Goal: Information Seeking & Learning: Learn about a topic

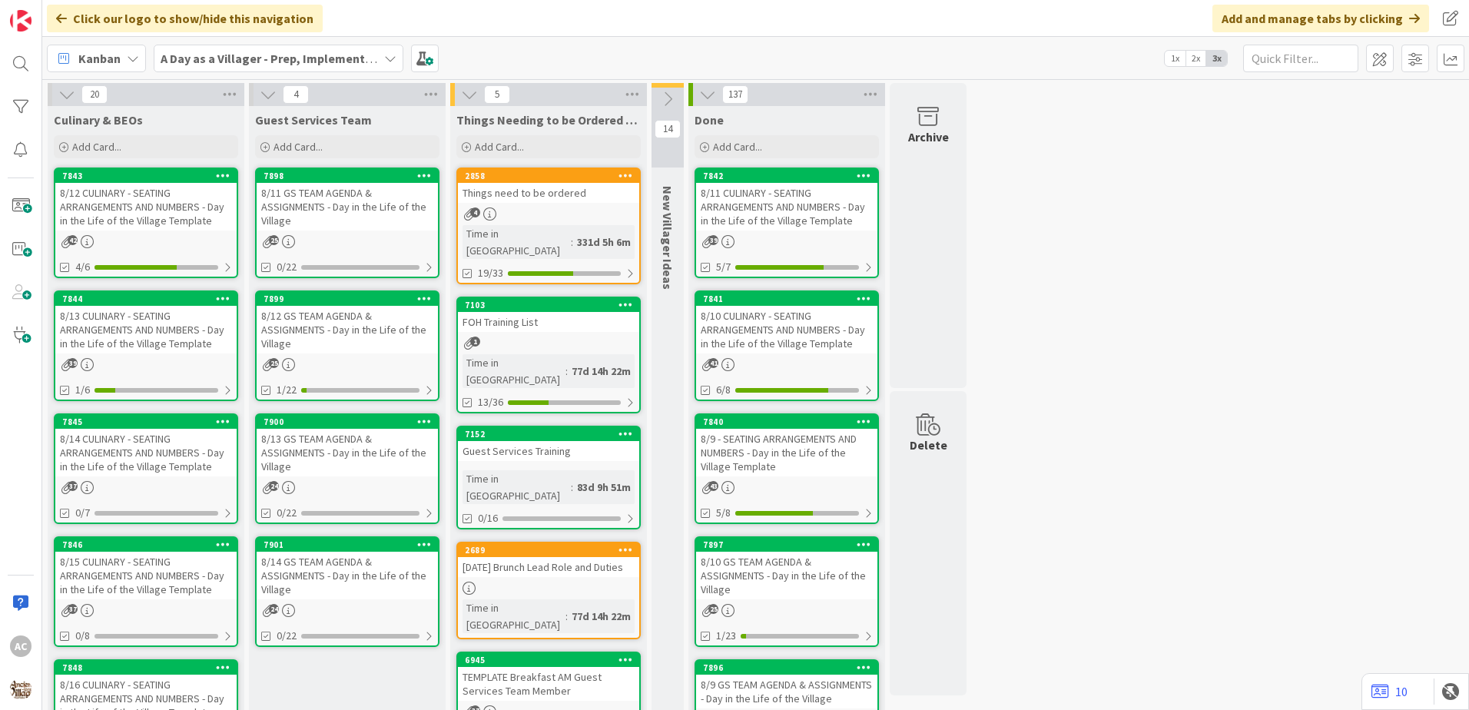
click at [169, 222] on div "8/12 CULINARY - SEATING ARRANGEMENTS AND NUMBERS - Day in the Life of the Villa…" at bounding box center [145, 207] width 181 height 48
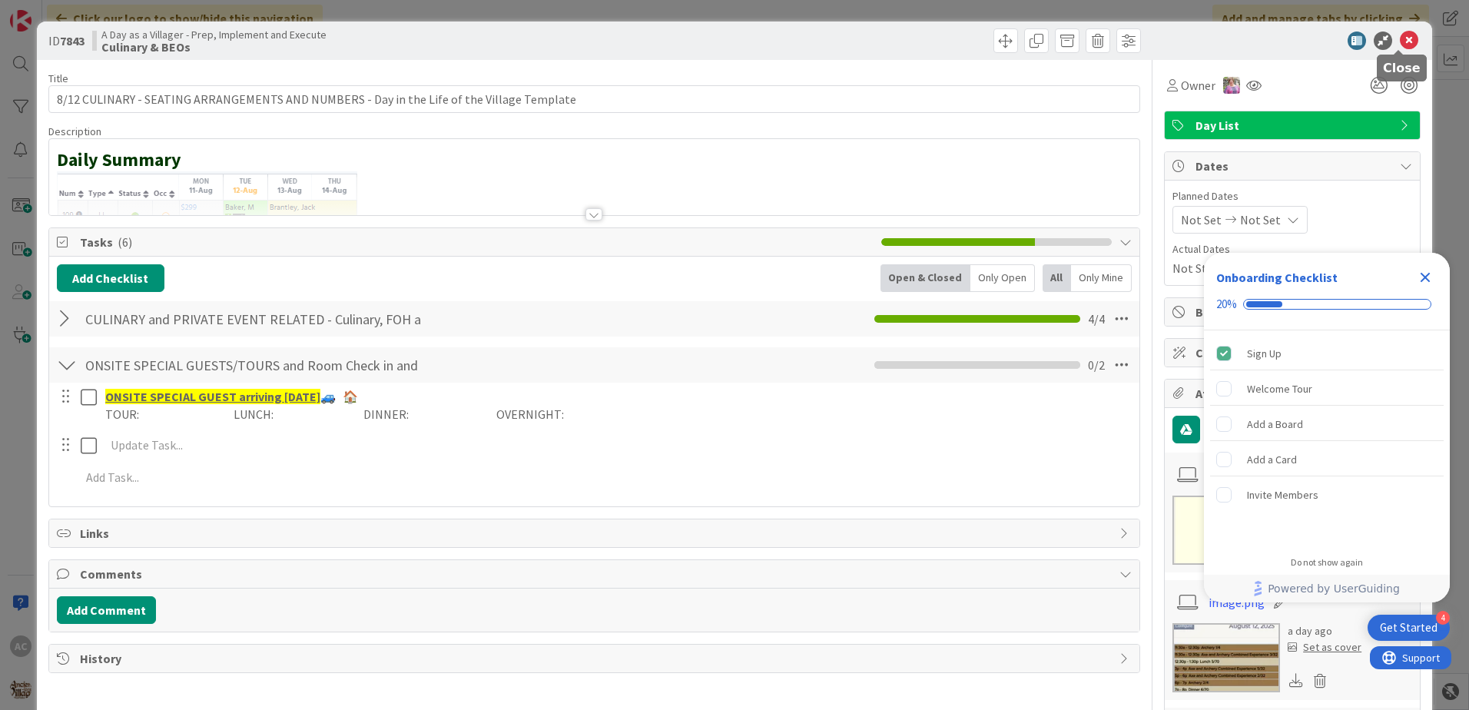
click at [1406, 38] on icon at bounding box center [1409, 40] width 18 height 18
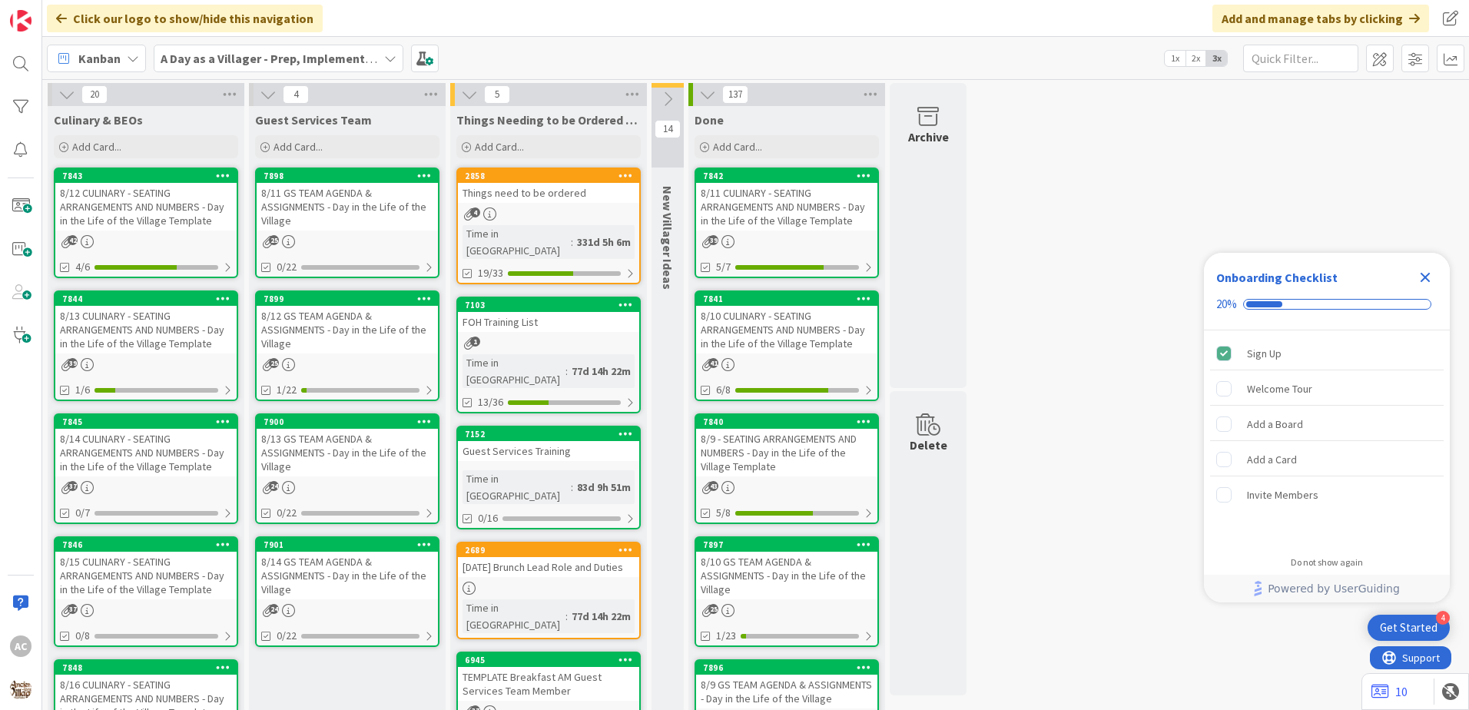
click at [181, 323] on div "8/13 CULINARY - SEATING ARRANGEMENTS AND NUMBERS - Day in the Life of the Villa…" at bounding box center [145, 330] width 181 height 48
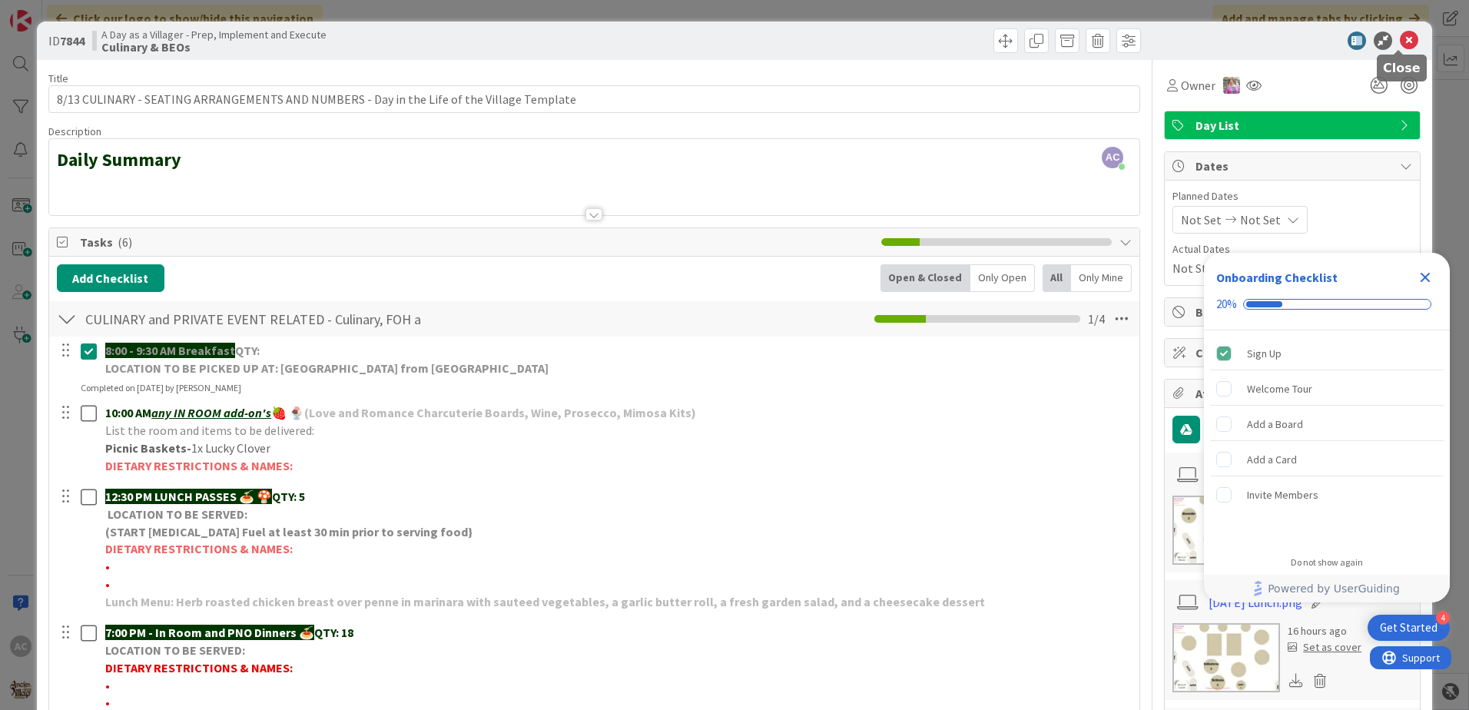
click at [1400, 37] on icon at bounding box center [1409, 40] width 18 height 18
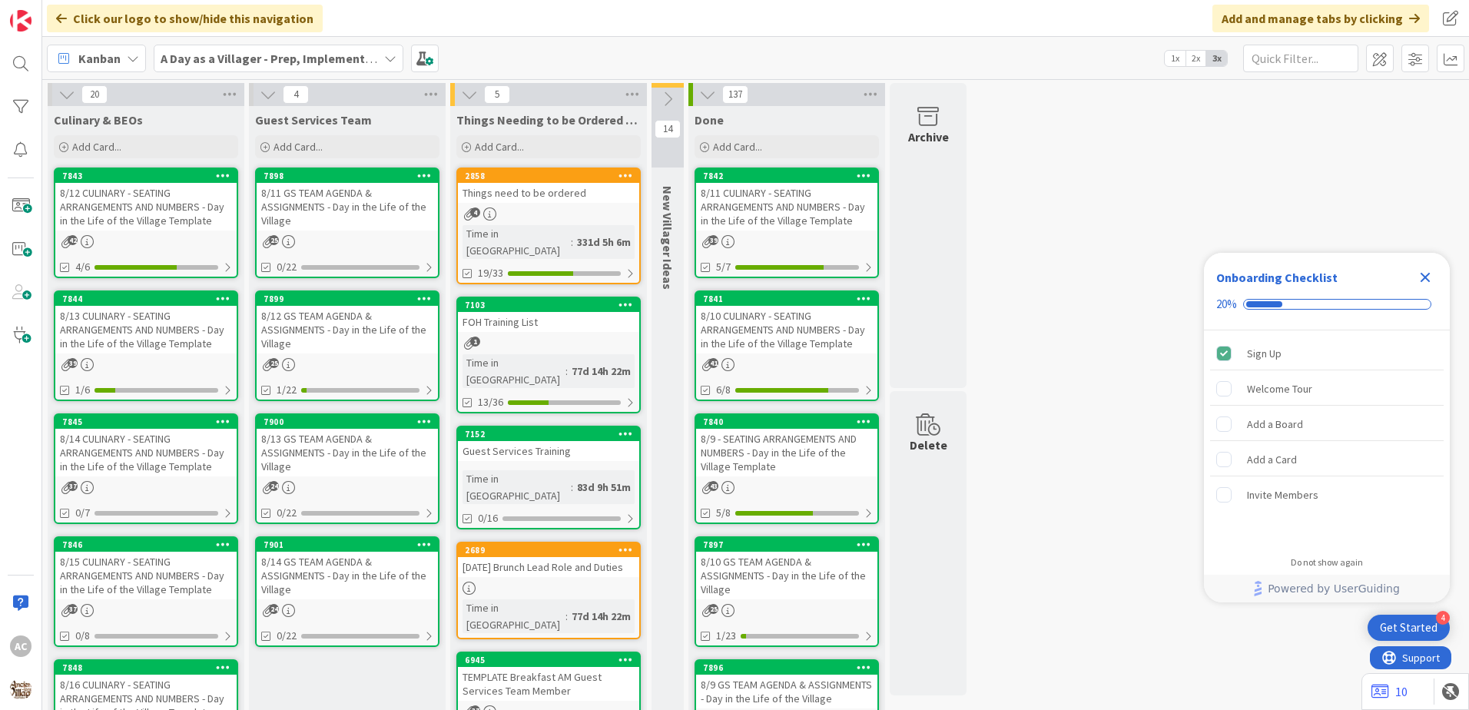
click at [206, 471] on div "8/14 CULINARY - SEATING ARRANGEMENTS AND NUMBERS - Day in the Life of the Villa…" at bounding box center [145, 453] width 181 height 48
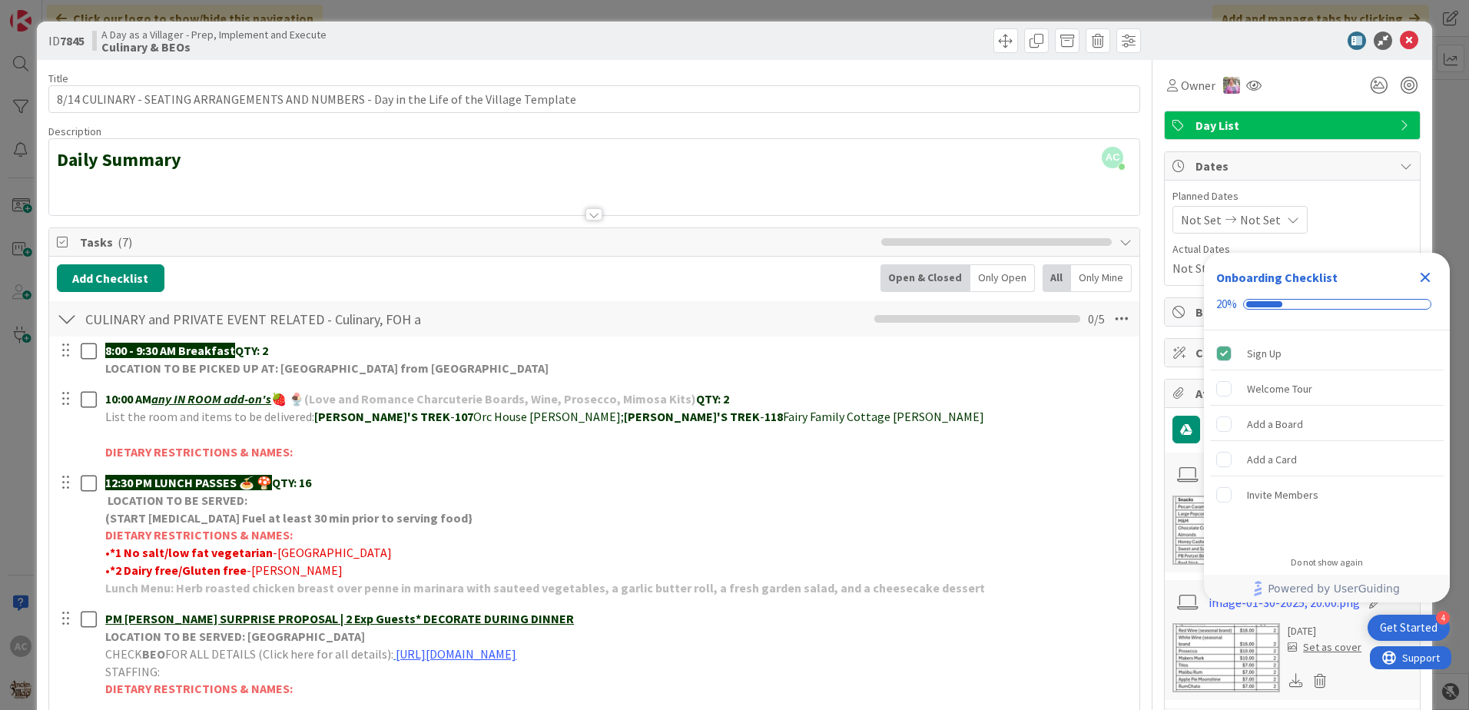
click at [1408, 41] on div at bounding box center [1284, 40] width 272 height 18
click at [1400, 38] on icon at bounding box center [1409, 40] width 18 height 18
